Goal: Task Accomplishment & Management: Manage account settings

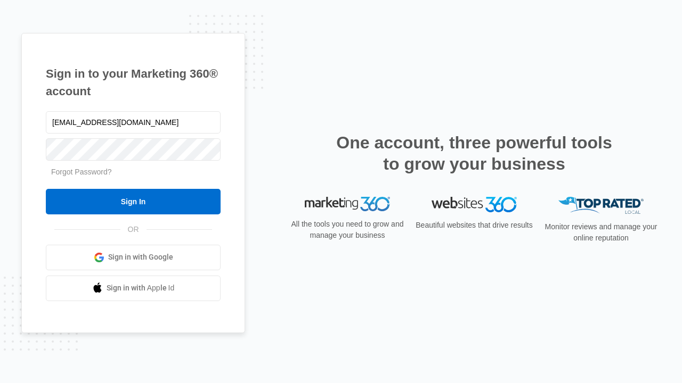
type input "[EMAIL_ADDRESS][DOMAIN_NAME]"
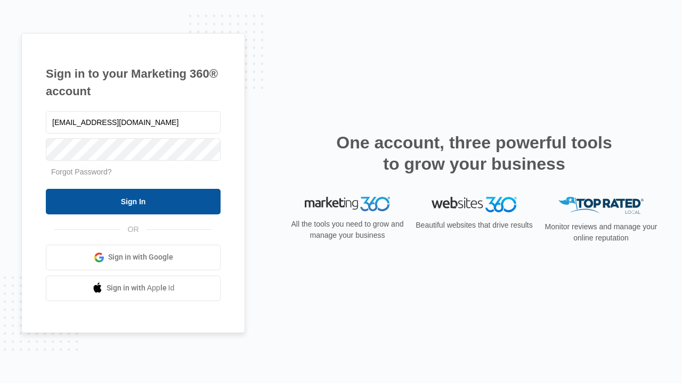
click at [133, 201] on input "Sign In" at bounding box center [133, 202] width 175 height 26
